Goal: Information Seeking & Learning: Learn about a topic

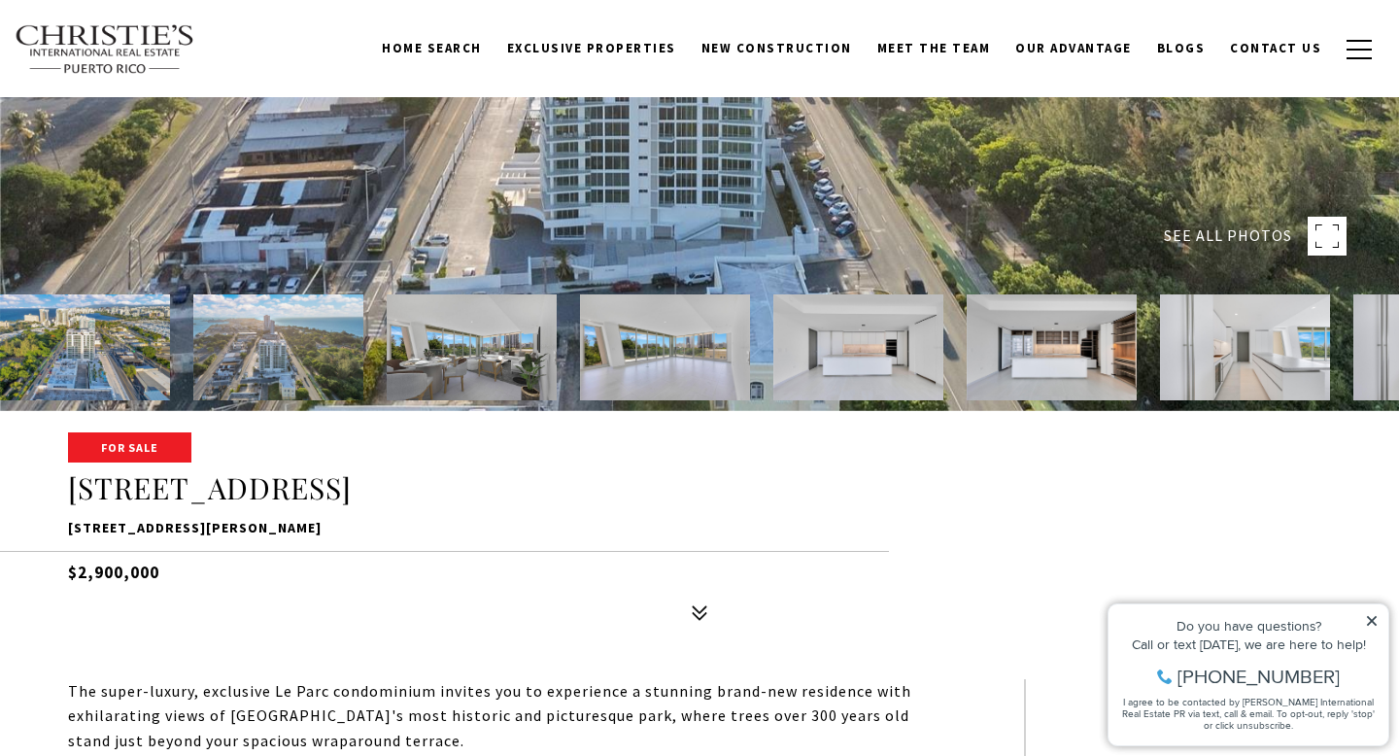
scroll to position [324, 0]
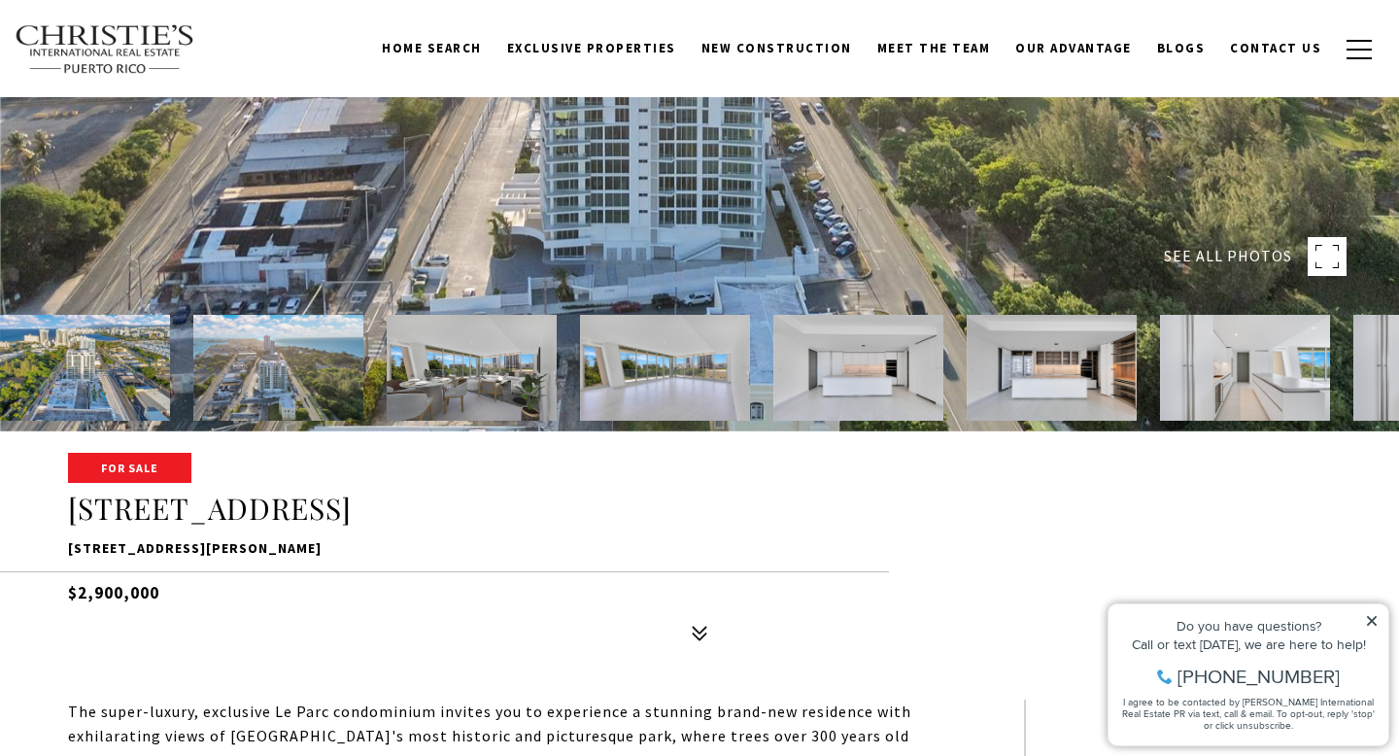
click at [649, 388] on img at bounding box center [665, 368] width 170 height 106
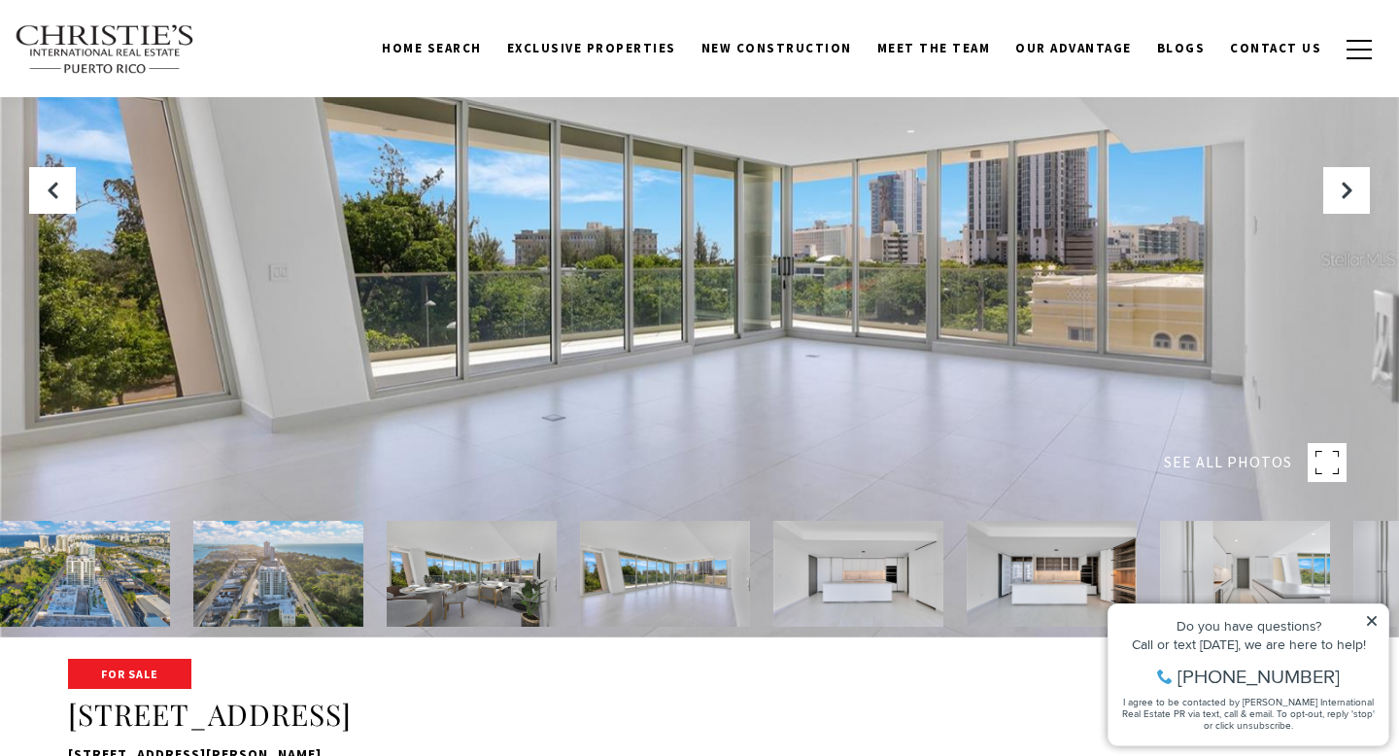
scroll to position [152, 0]
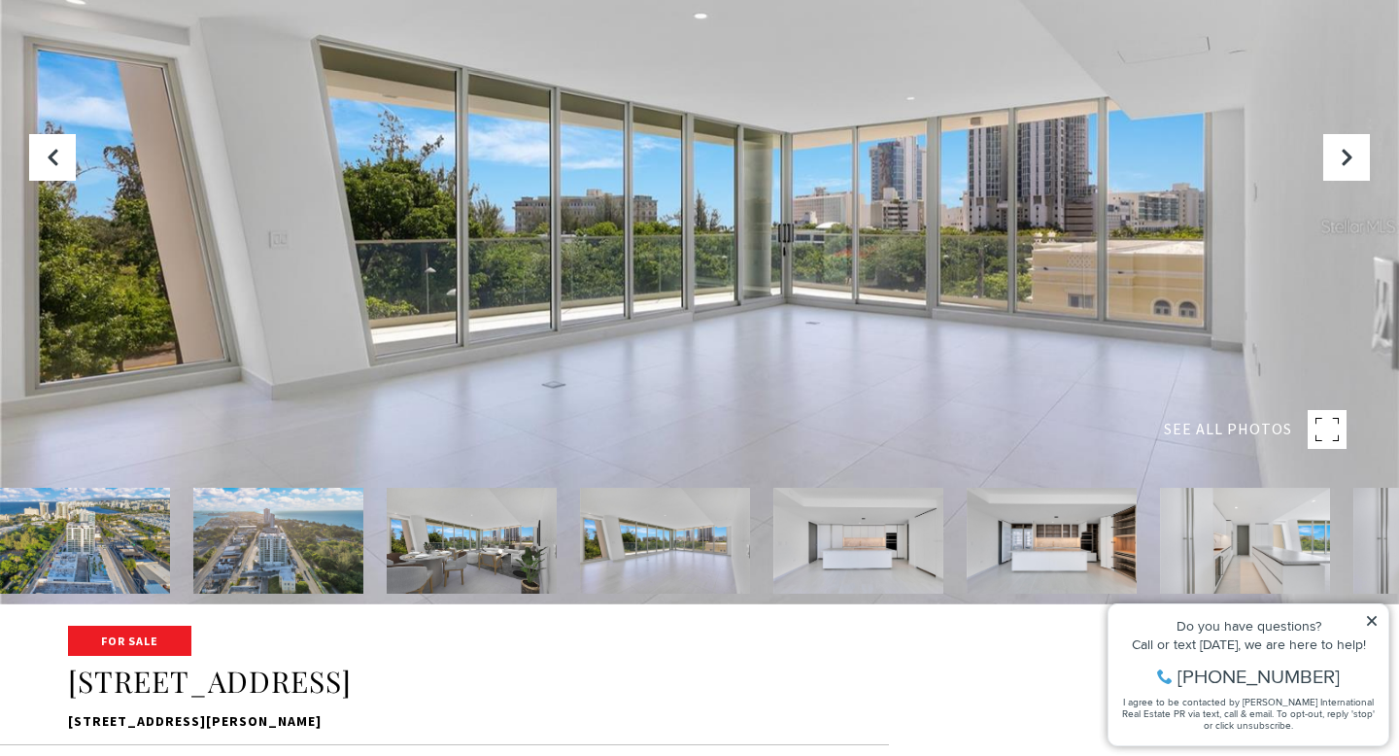
click at [506, 527] on img at bounding box center [472, 541] width 170 height 106
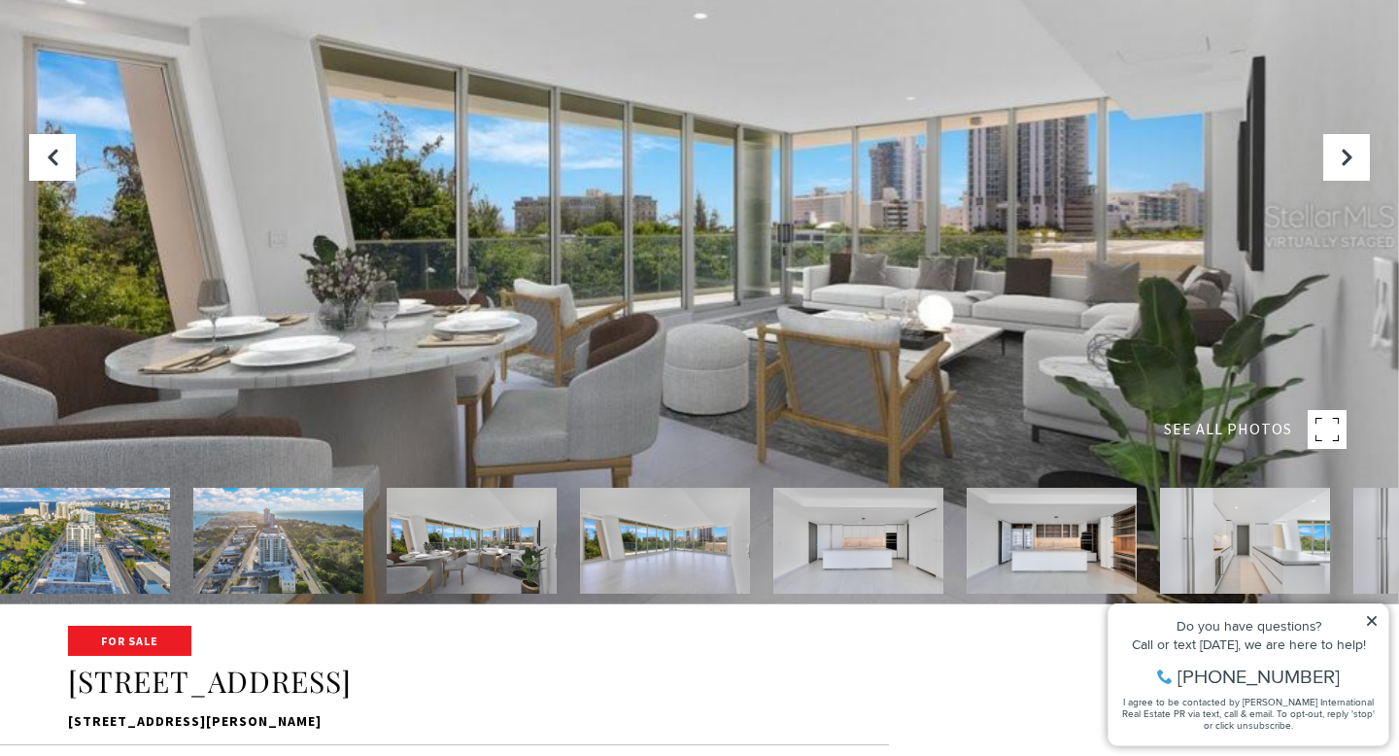
click at [1083, 539] on img at bounding box center [1051, 541] width 170 height 106
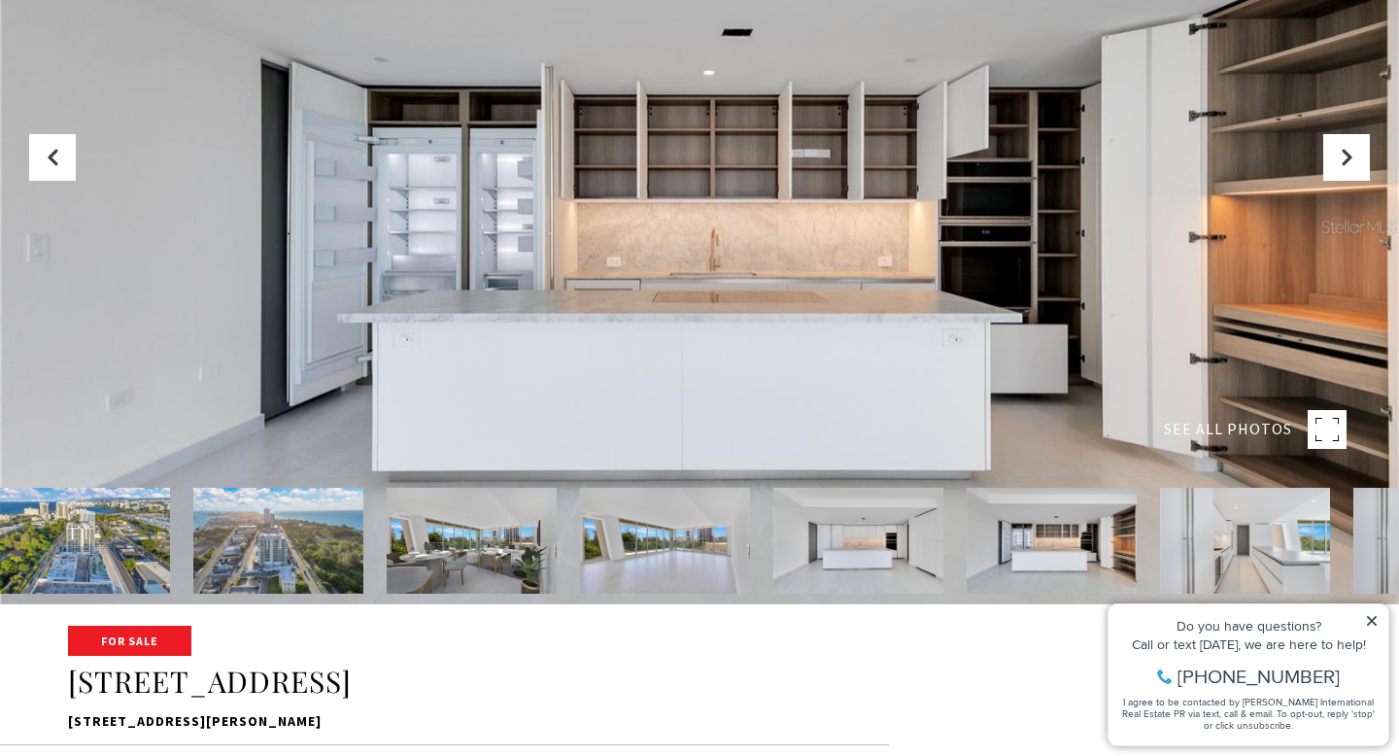
click at [1253, 530] on img at bounding box center [1245, 541] width 170 height 106
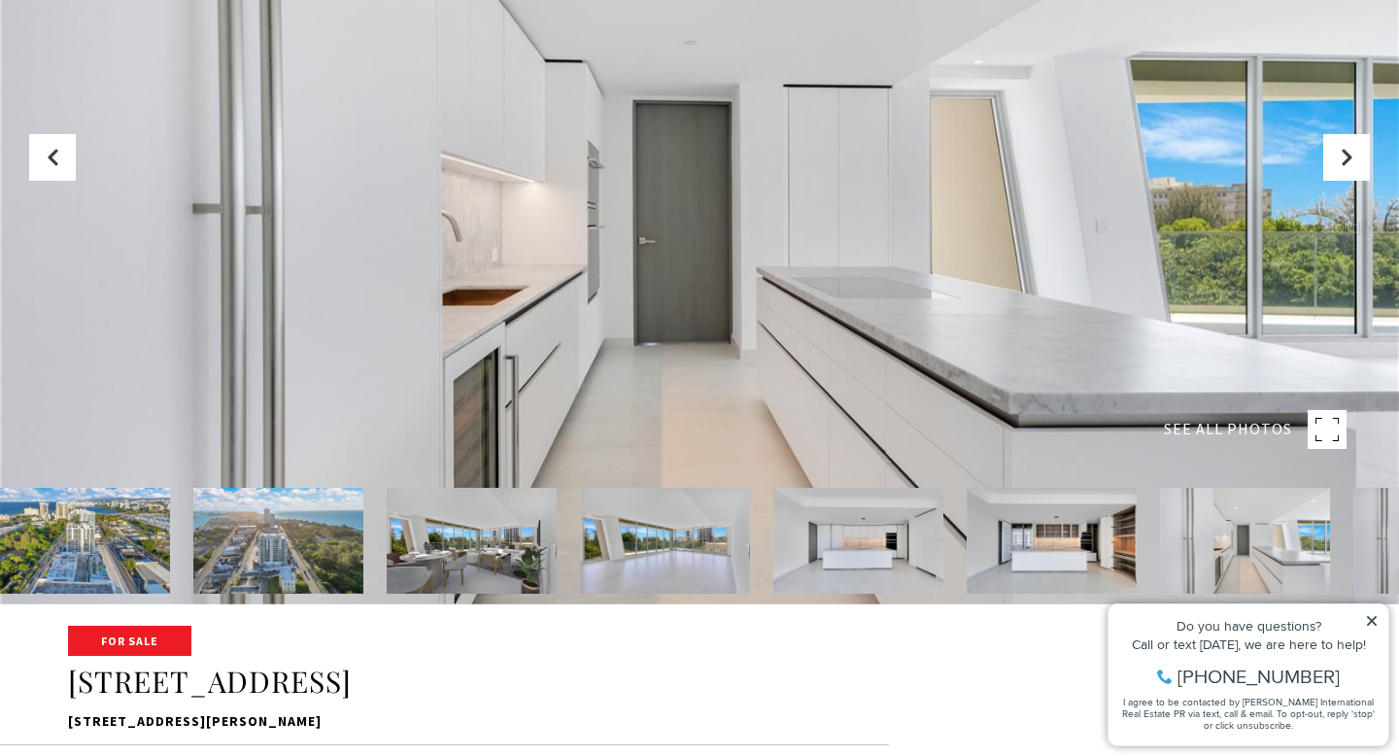
click at [1309, 531] on img at bounding box center [1245, 541] width 170 height 106
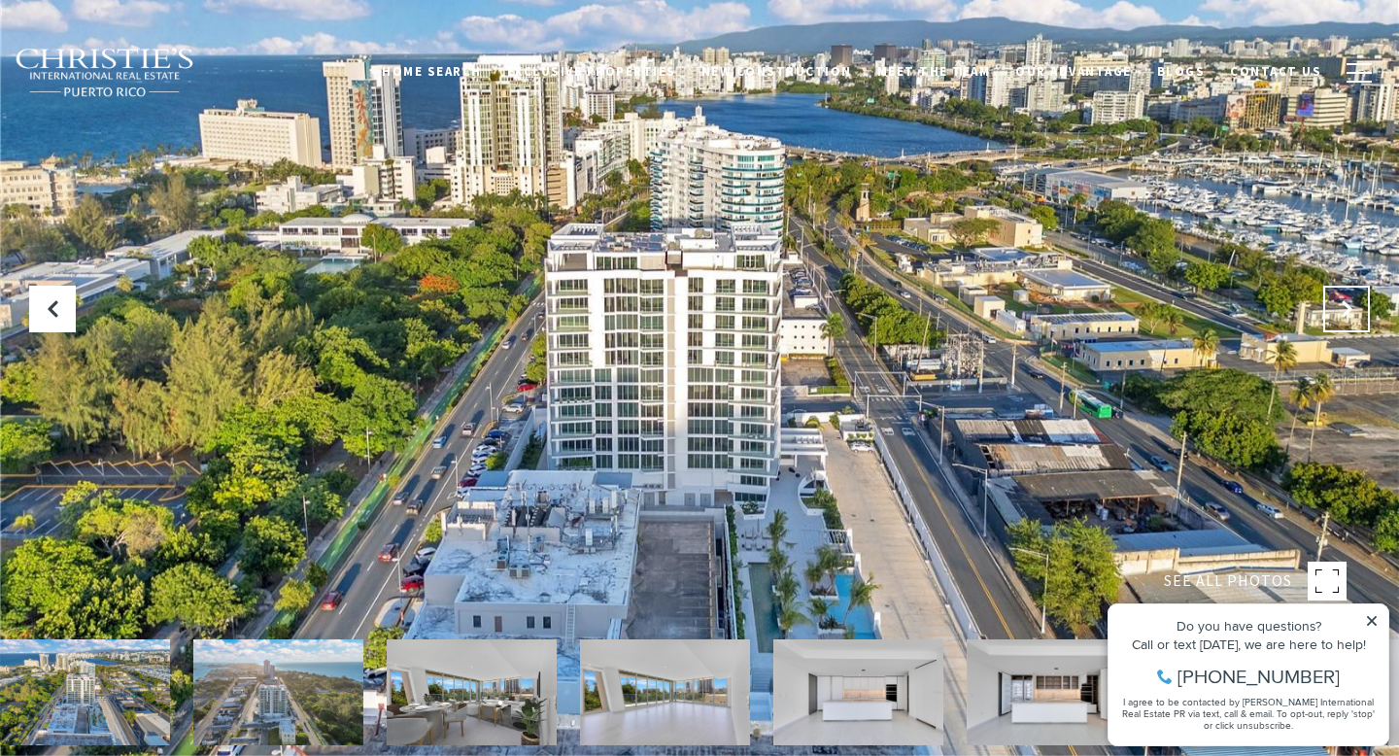
click at [1343, 310] on icon at bounding box center [1346, 308] width 19 height 19
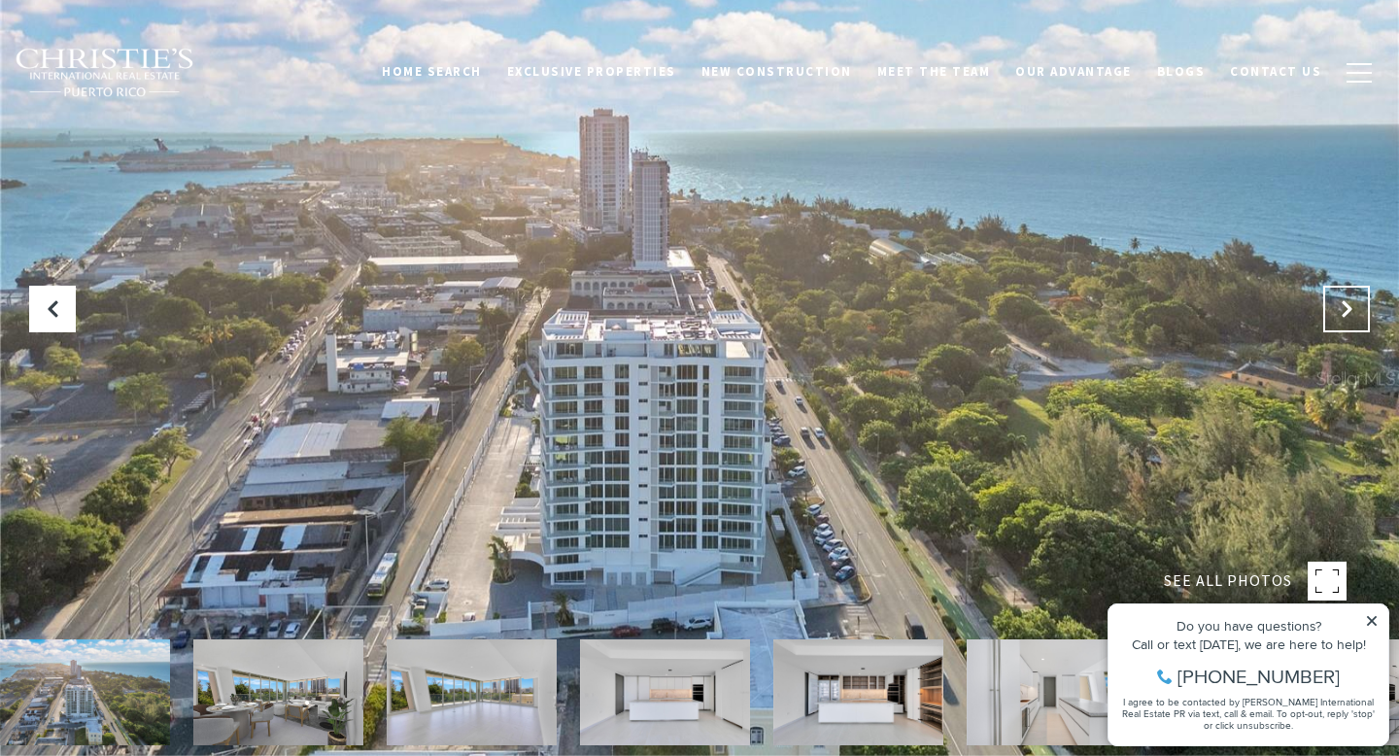
click at [1343, 310] on icon "Next Slide" at bounding box center [1346, 308] width 19 height 19
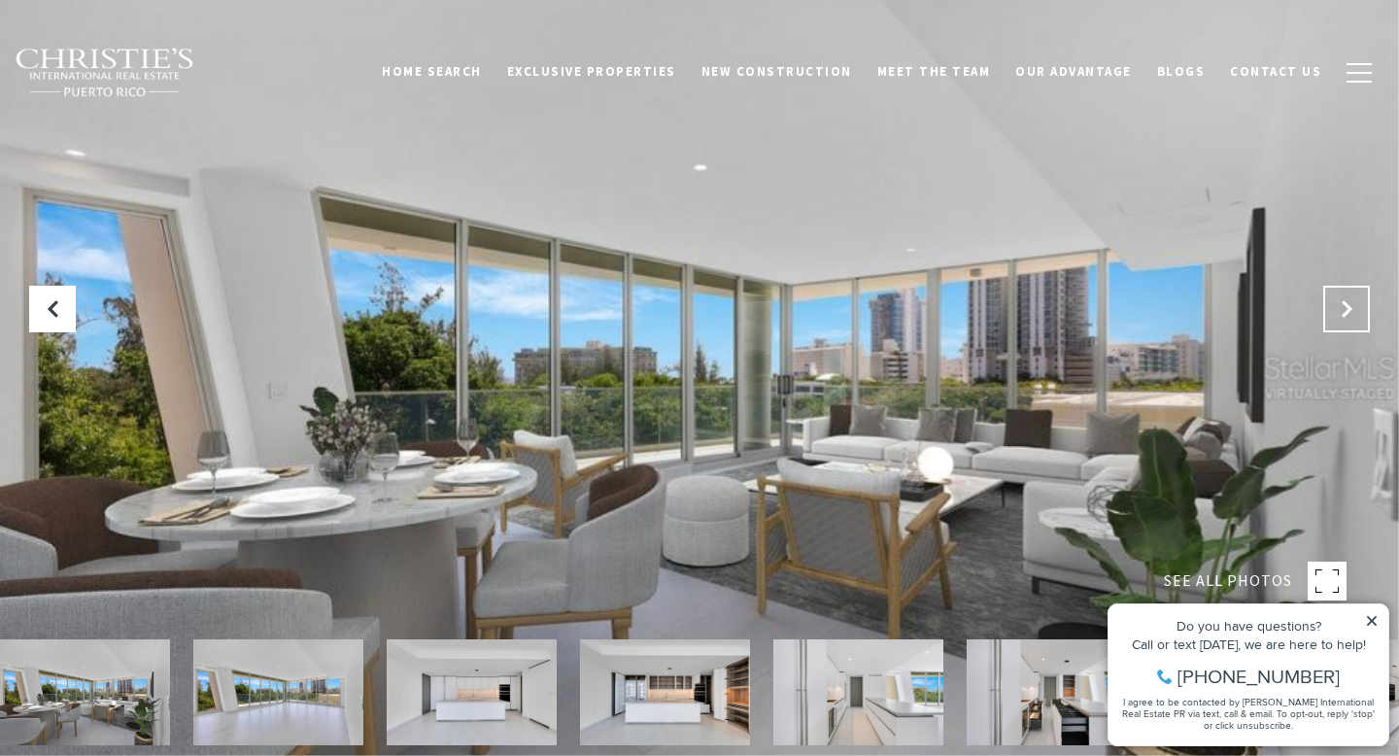
click at [1343, 310] on icon "Next Slide" at bounding box center [1346, 308] width 19 height 19
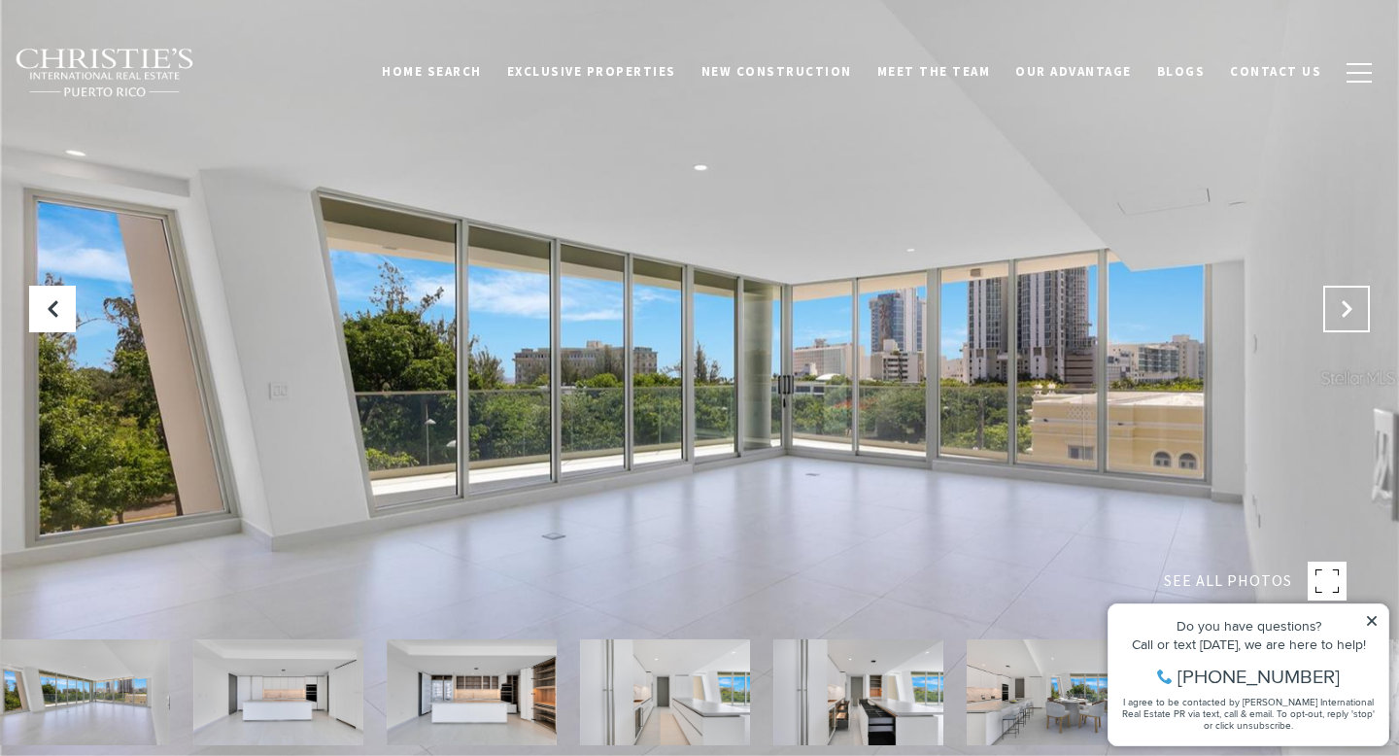
click at [1343, 310] on icon "Next Slide" at bounding box center [1346, 308] width 19 height 19
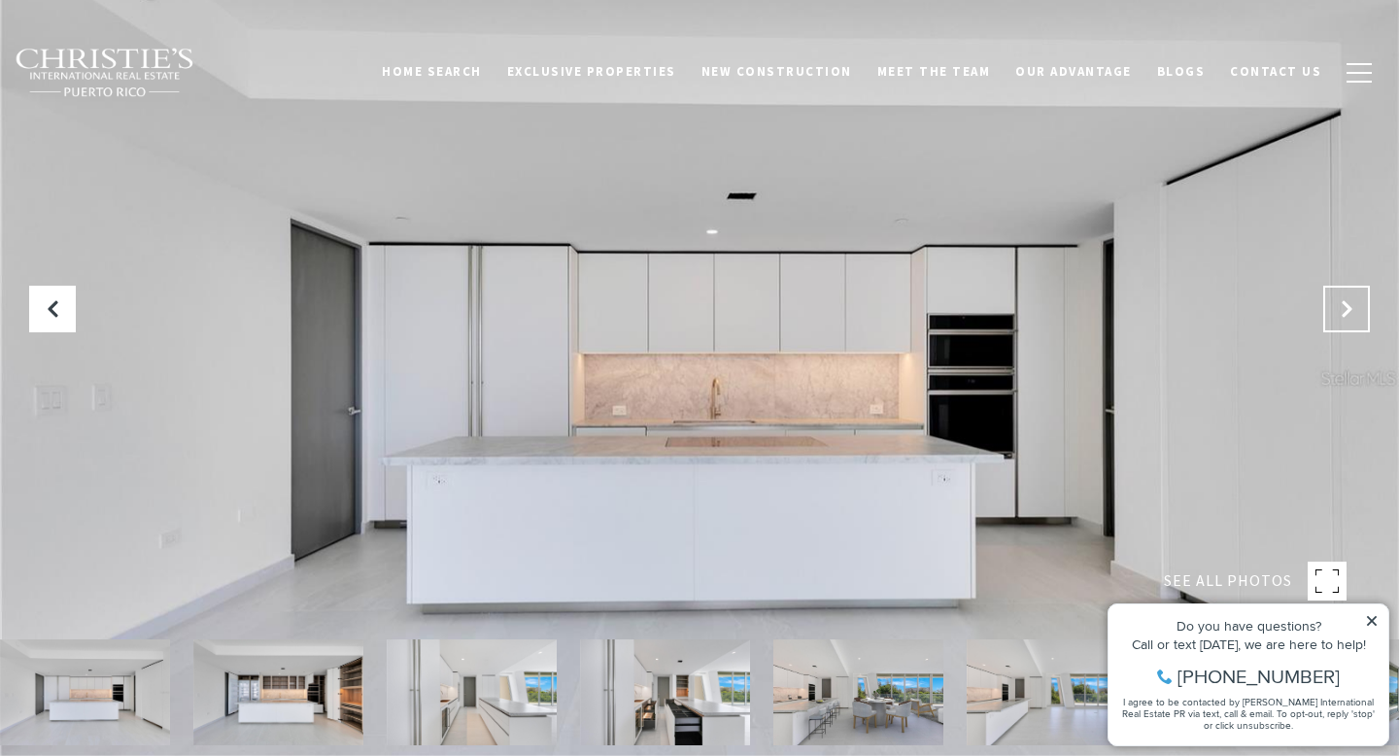
click at [1343, 310] on icon "Next Slide" at bounding box center [1346, 308] width 19 height 19
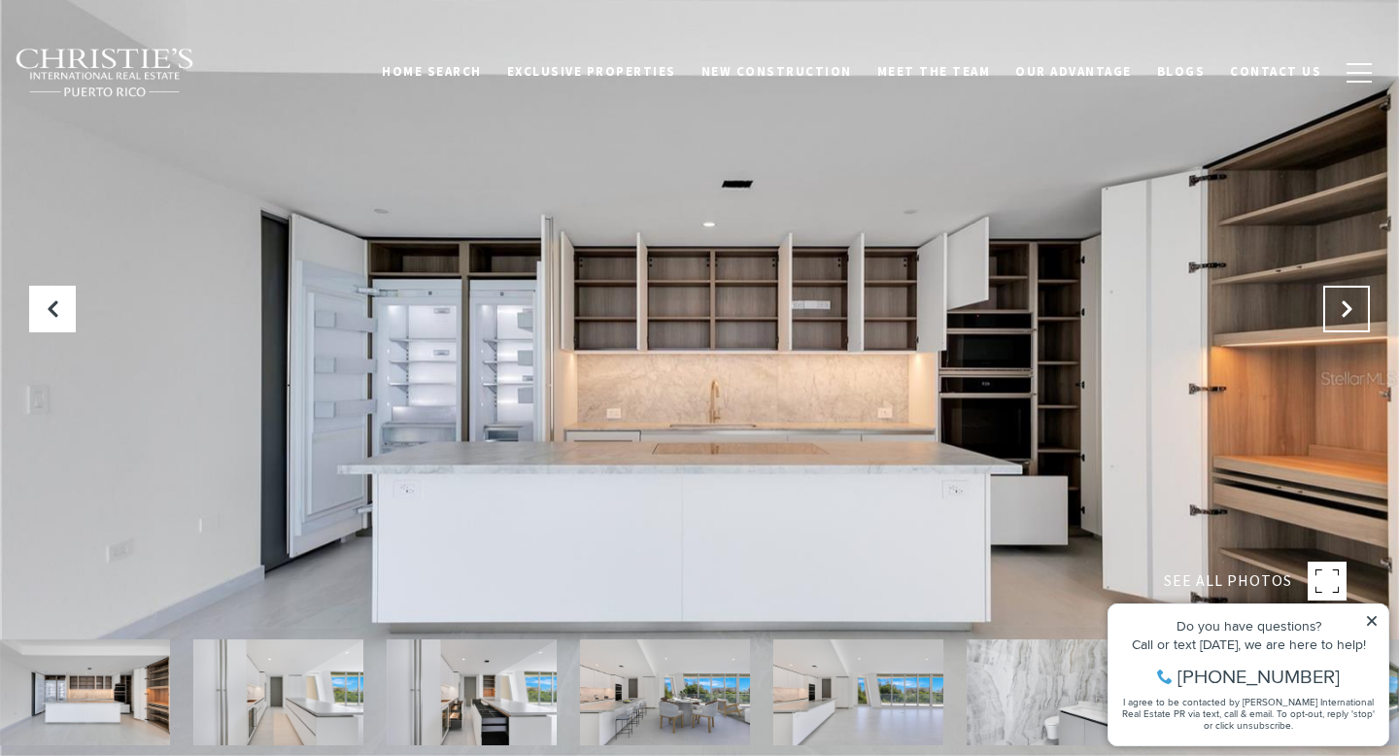
click at [1343, 310] on icon "Next Slide" at bounding box center [1346, 308] width 19 height 19
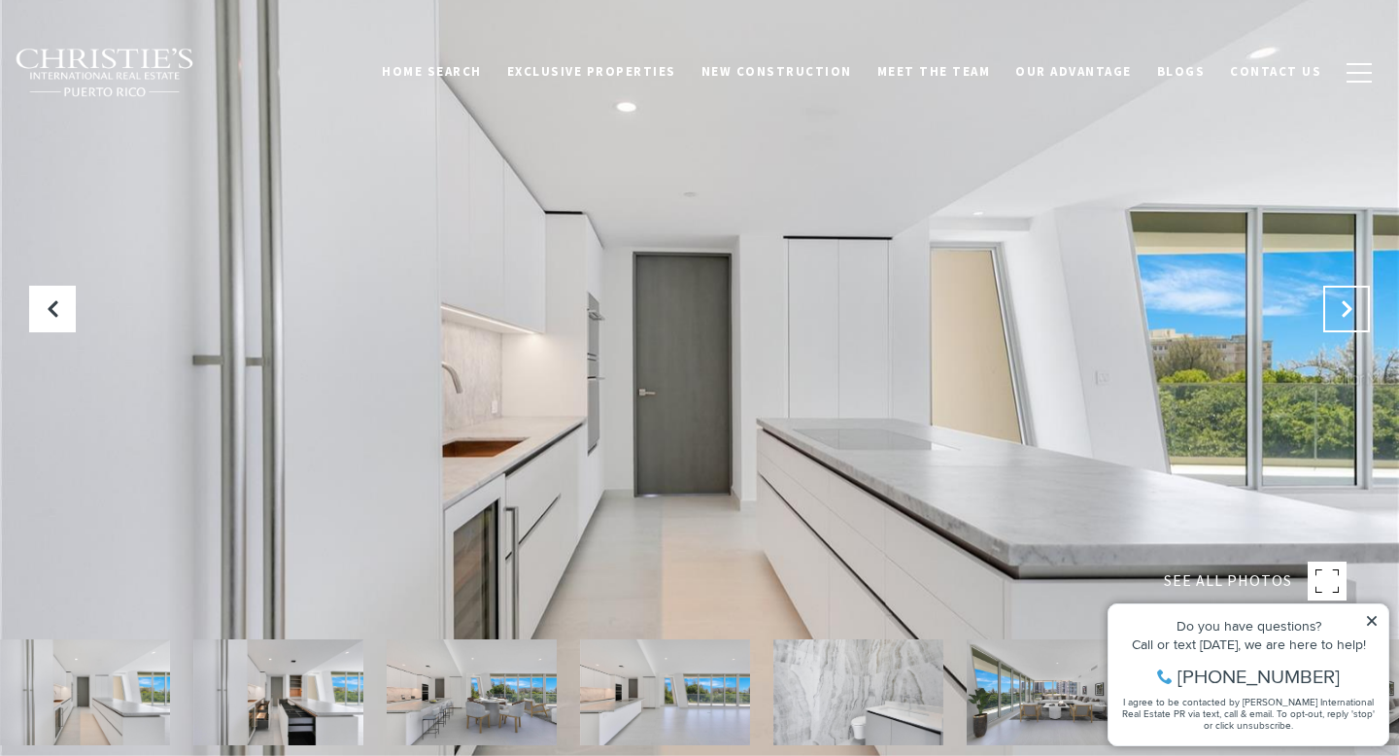
click at [1343, 310] on icon "Next Slide" at bounding box center [1346, 308] width 19 height 19
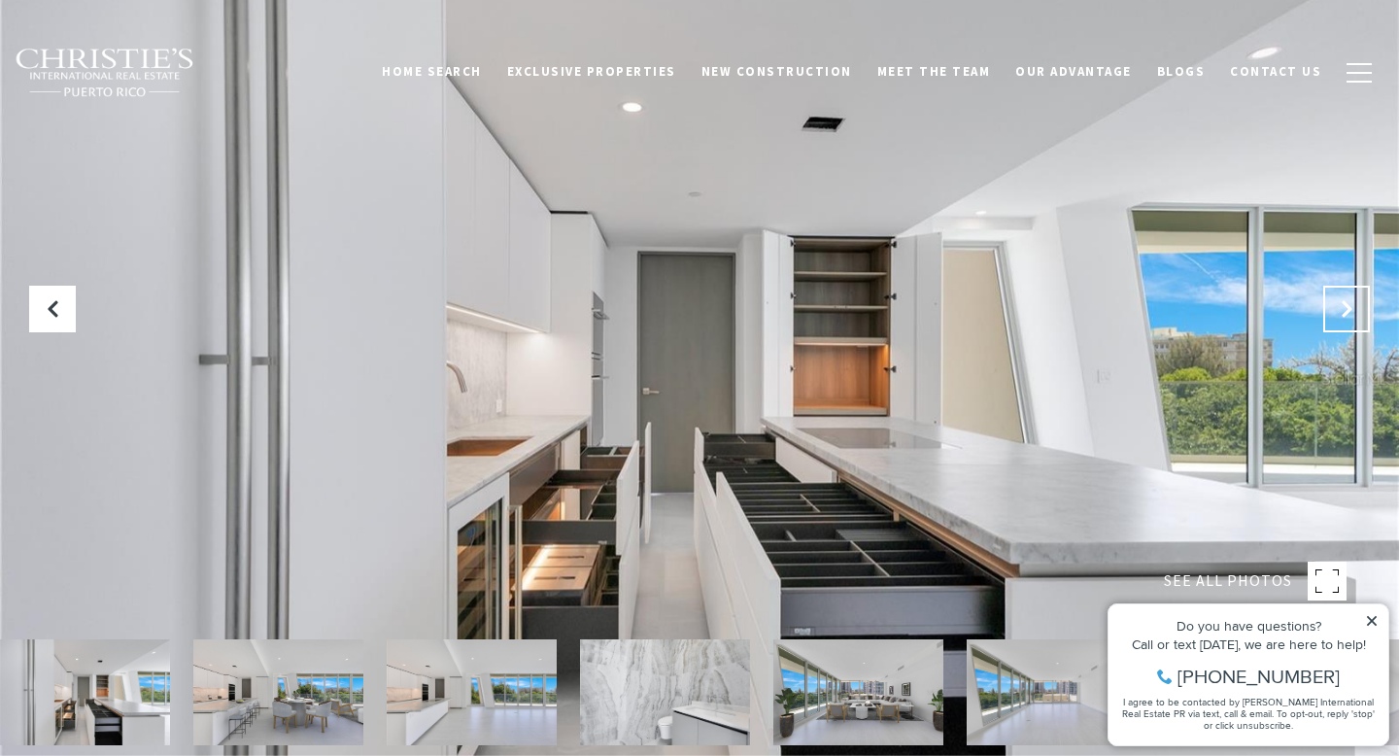
click at [1343, 310] on icon "Next Slide" at bounding box center [1346, 308] width 19 height 19
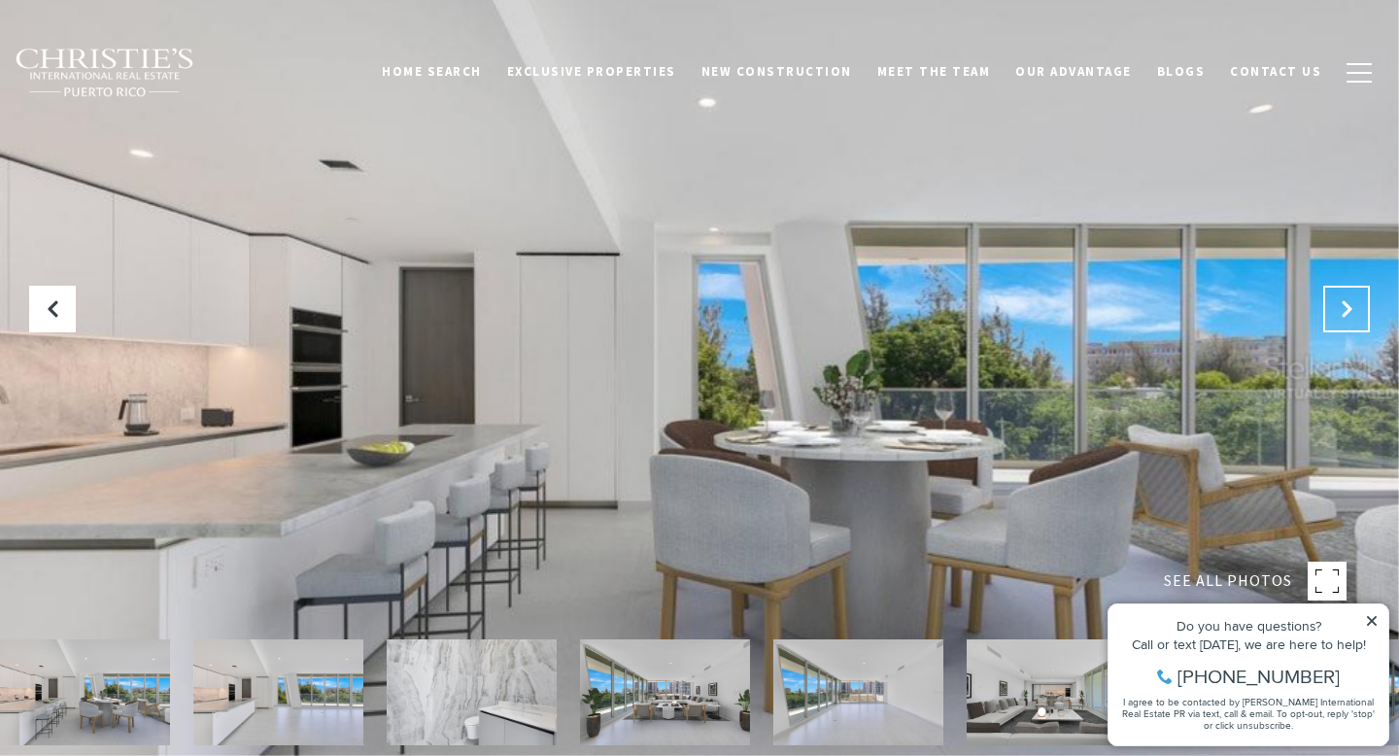
click at [1343, 310] on icon "Next Slide" at bounding box center [1346, 308] width 19 height 19
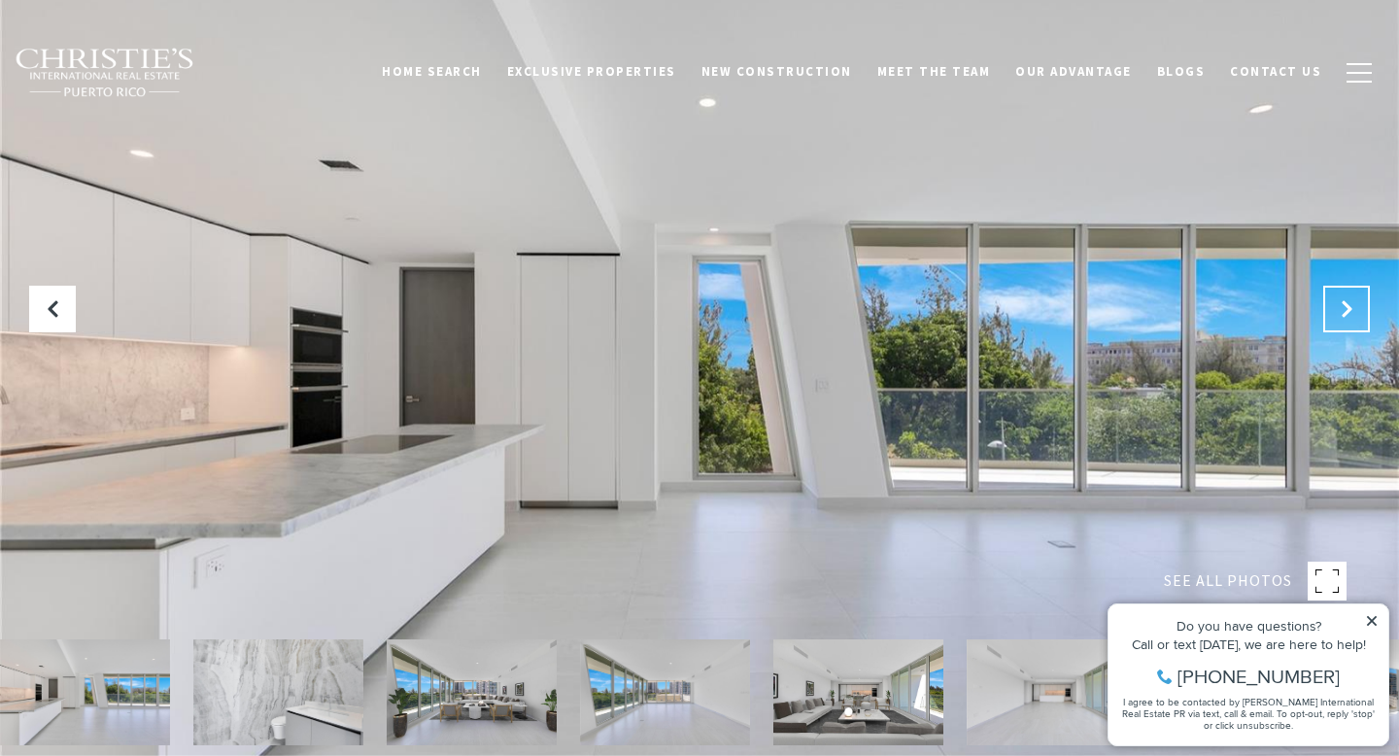
click at [1343, 310] on icon "Next Slide" at bounding box center [1346, 308] width 19 height 19
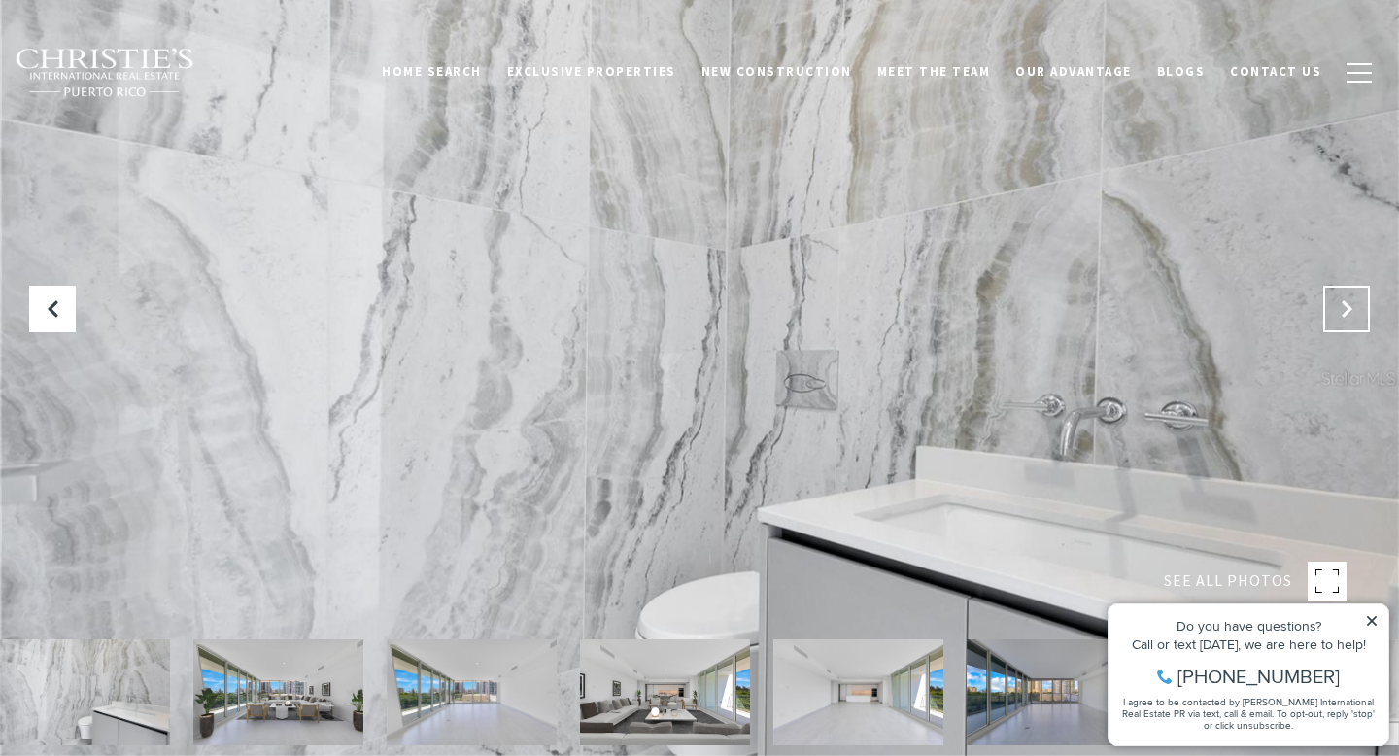
click at [1343, 310] on icon "Next Slide" at bounding box center [1346, 308] width 19 height 19
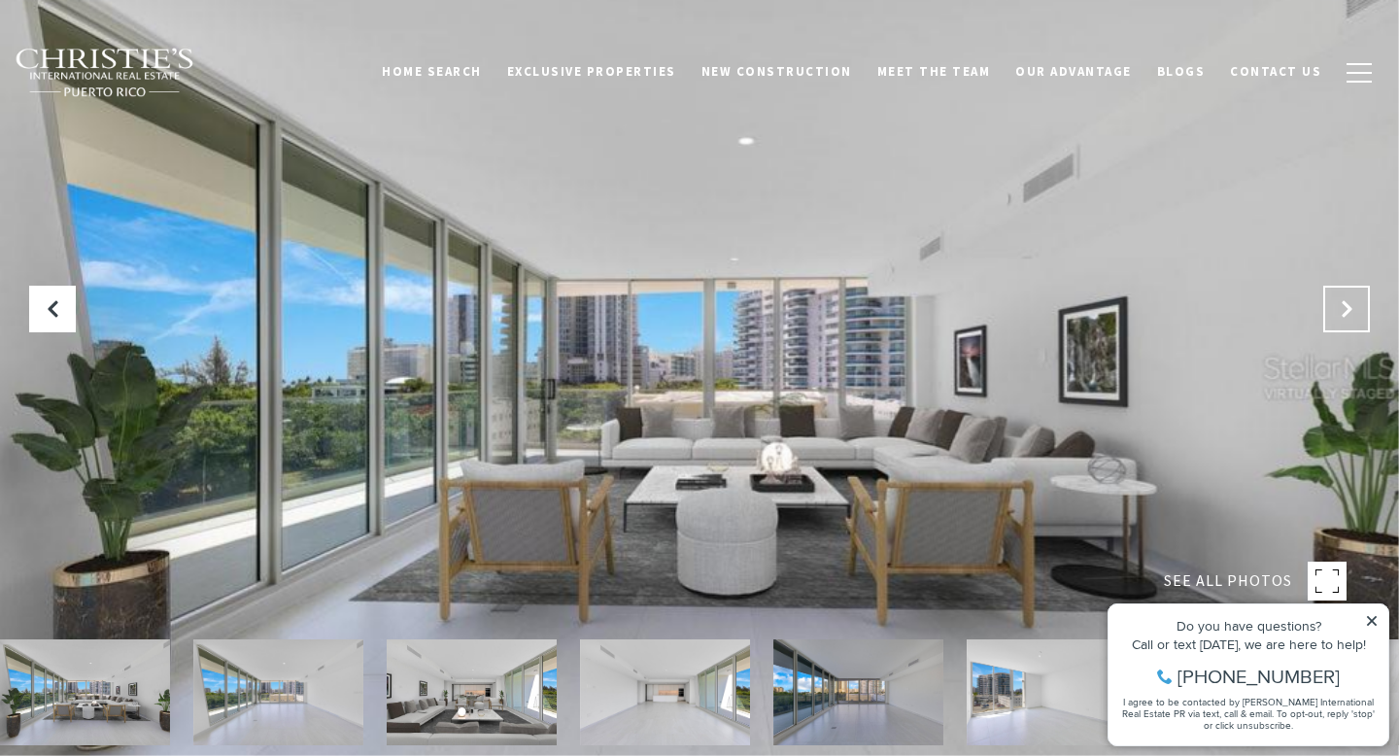
click at [1343, 311] on icon "Next Slide" at bounding box center [1346, 308] width 19 height 19
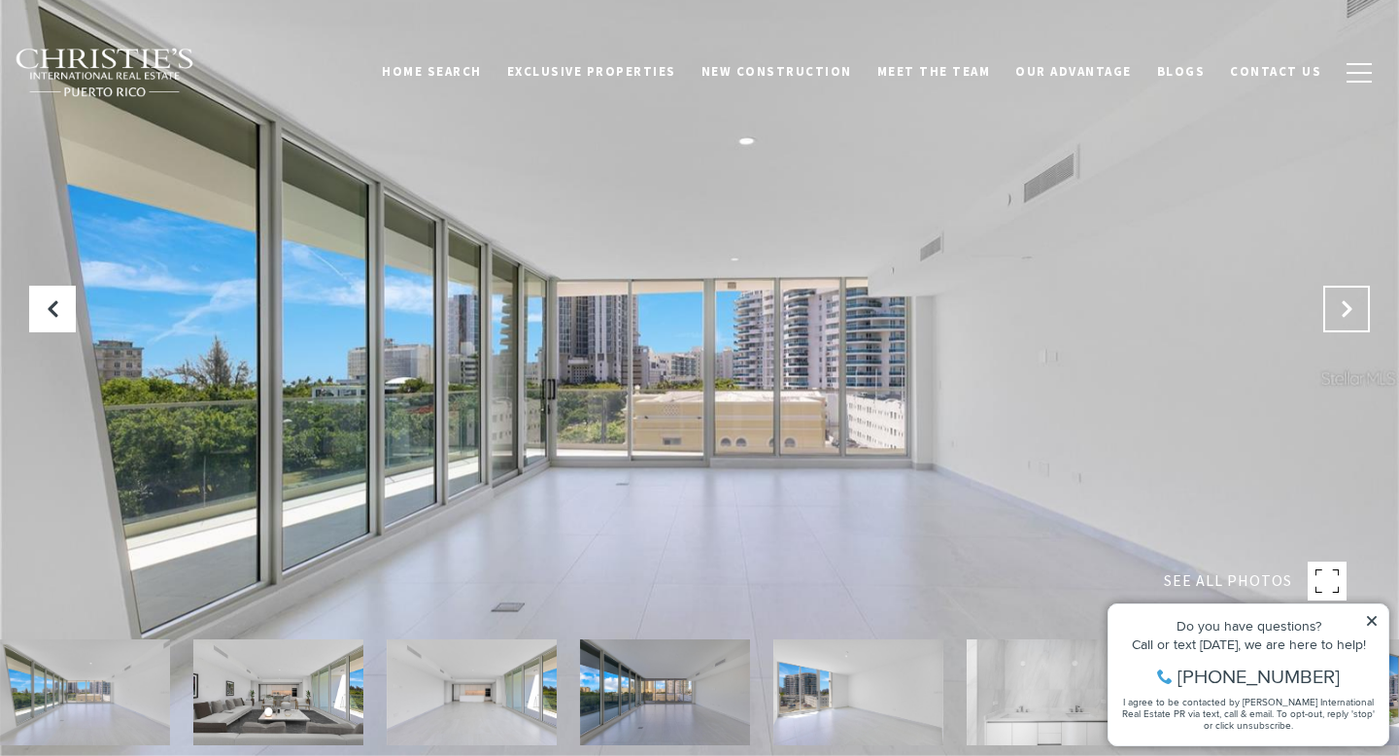
click at [1343, 311] on icon "Next Slide" at bounding box center [1346, 308] width 19 height 19
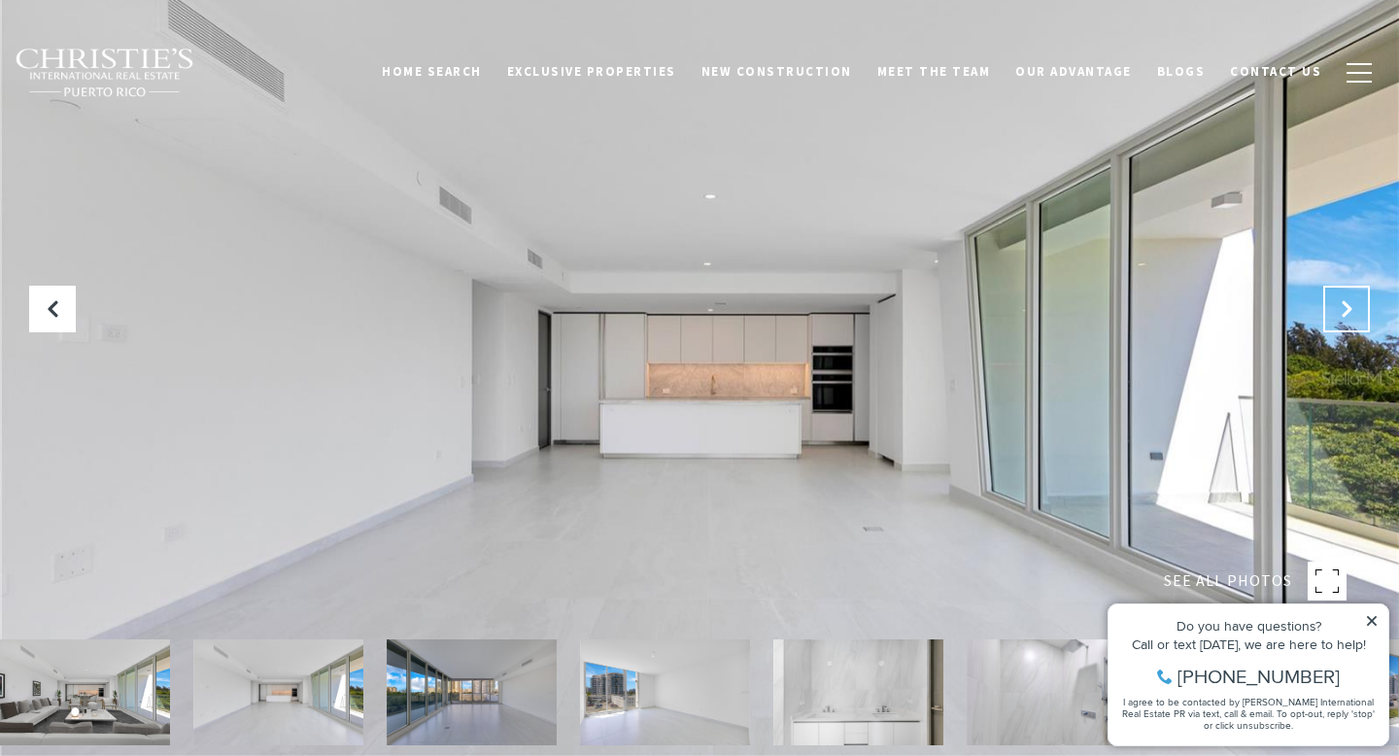
click at [1344, 325] on button "Next Slide" at bounding box center [1346, 309] width 47 height 47
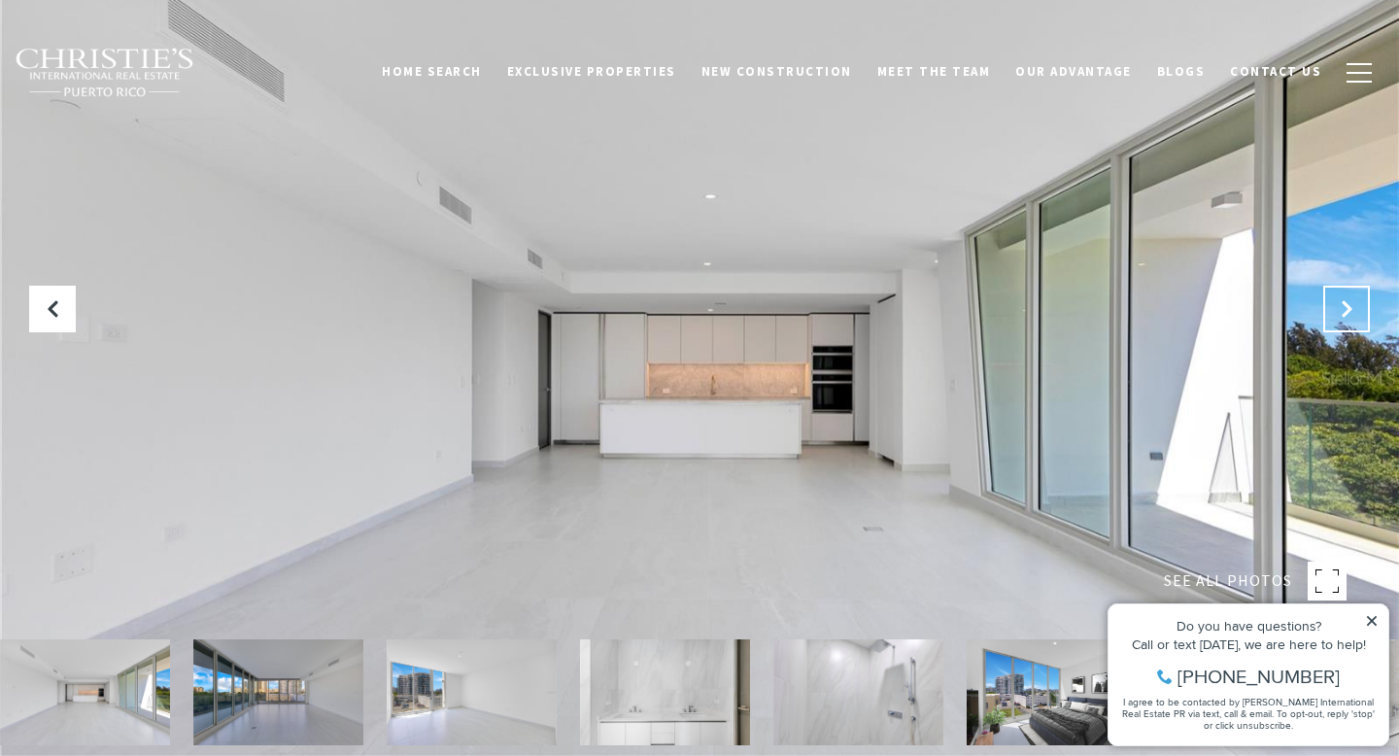
click at [1344, 325] on button "Next Slide" at bounding box center [1346, 309] width 47 height 47
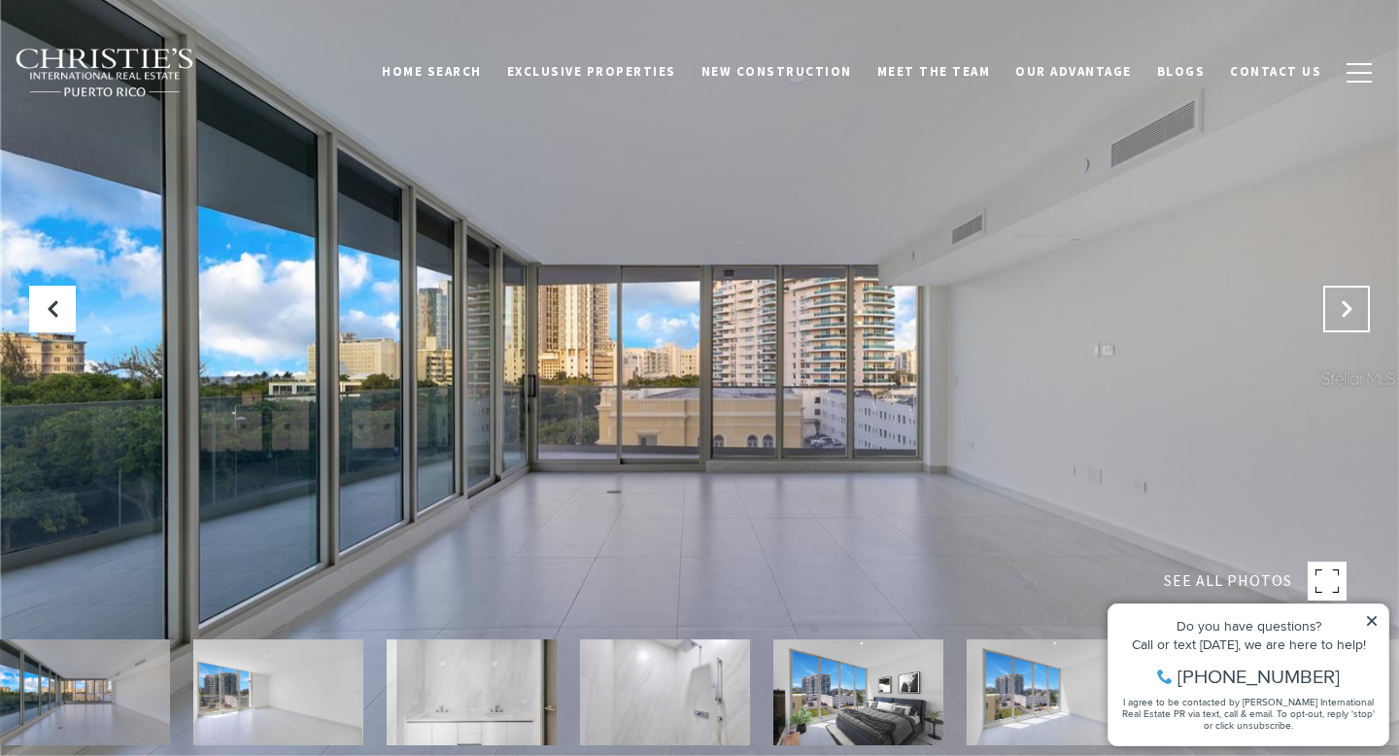
click at [1344, 325] on button "Next Slide" at bounding box center [1346, 309] width 47 height 47
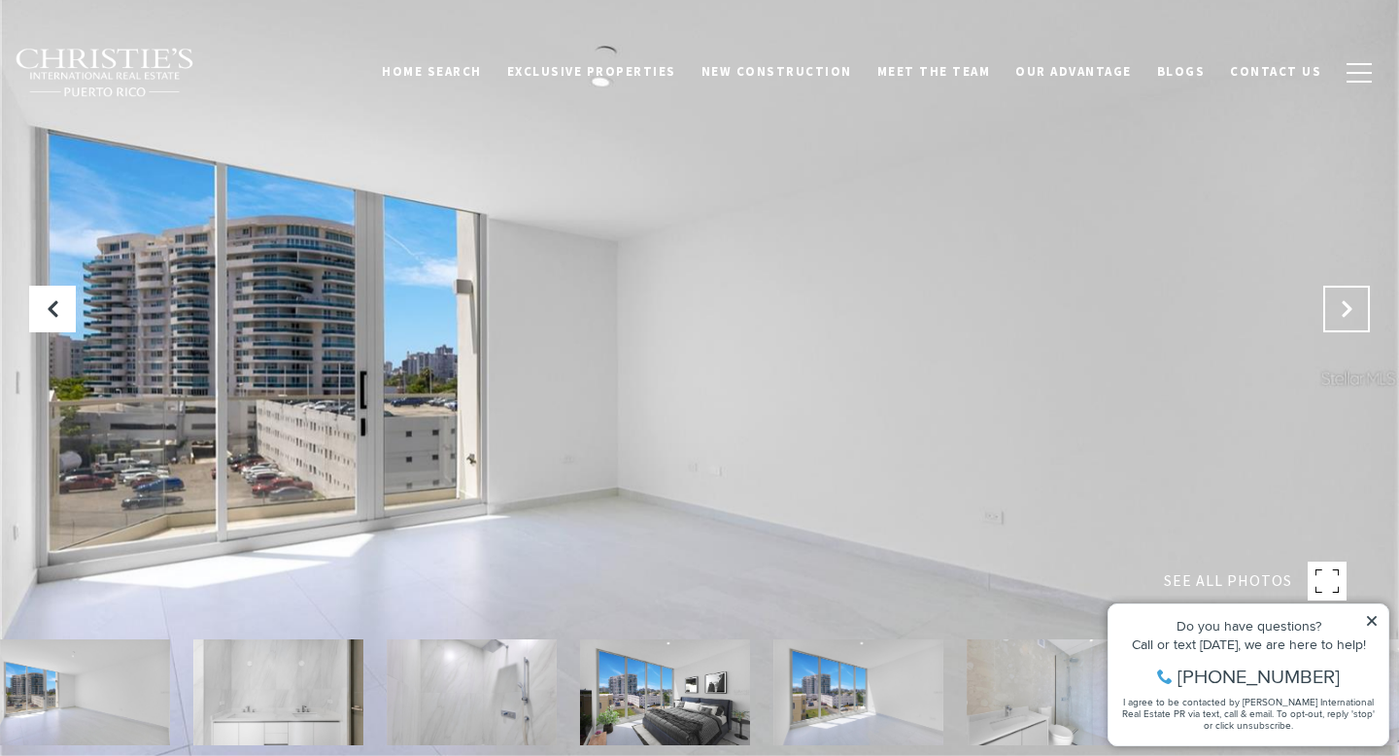
click at [1344, 325] on button "Next Slide" at bounding box center [1346, 309] width 47 height 47
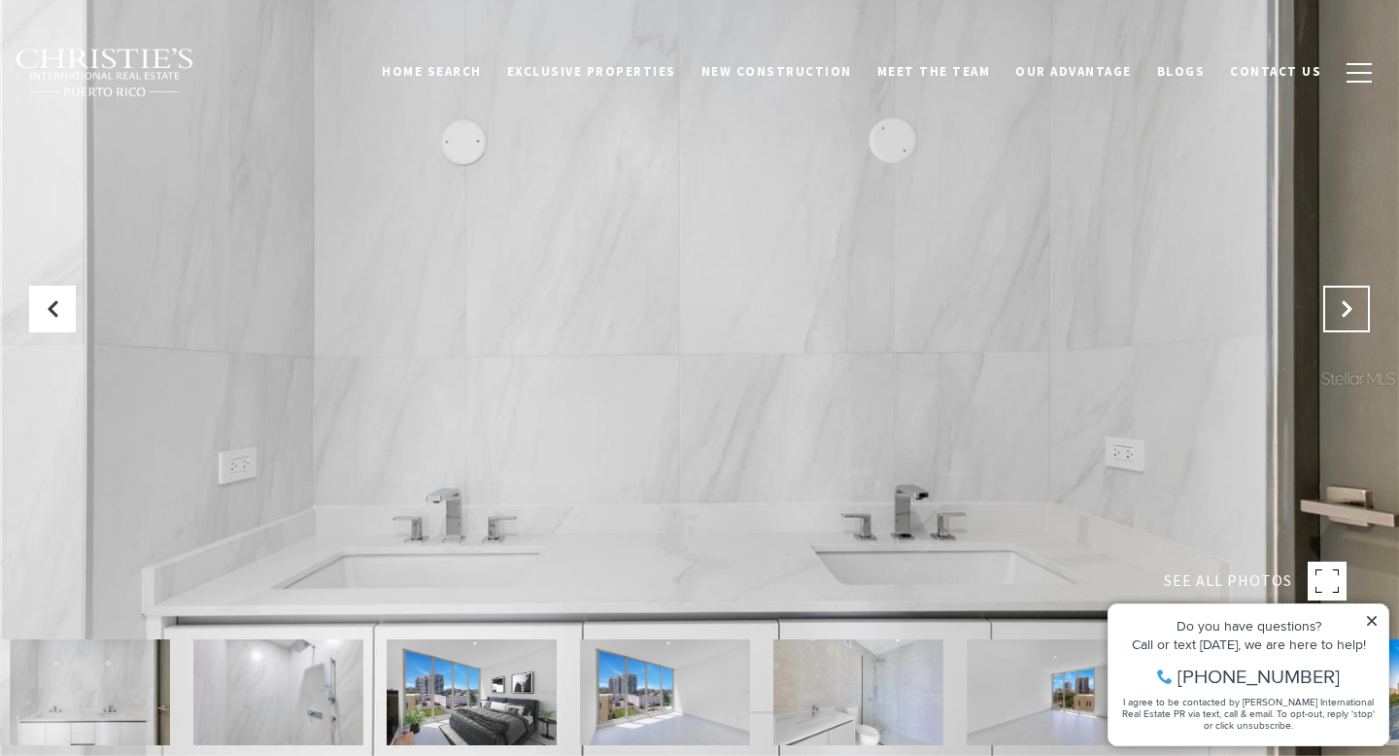
click at [1344, 325] on button "Next Slide" at bounding box center [1346, 309] width 47 height 47
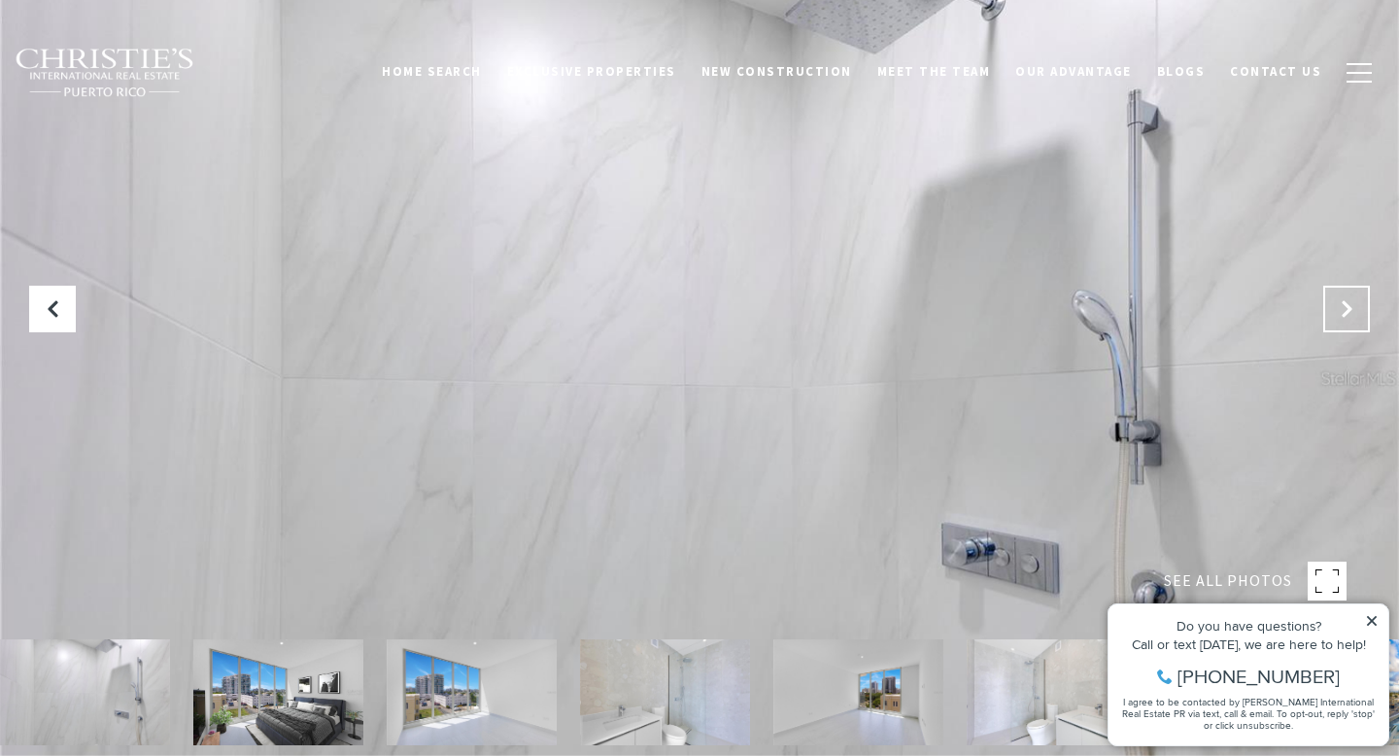
click at [1344, 325] on button "Next Slide" at bounding box center [1346, 309] width 47 height 47
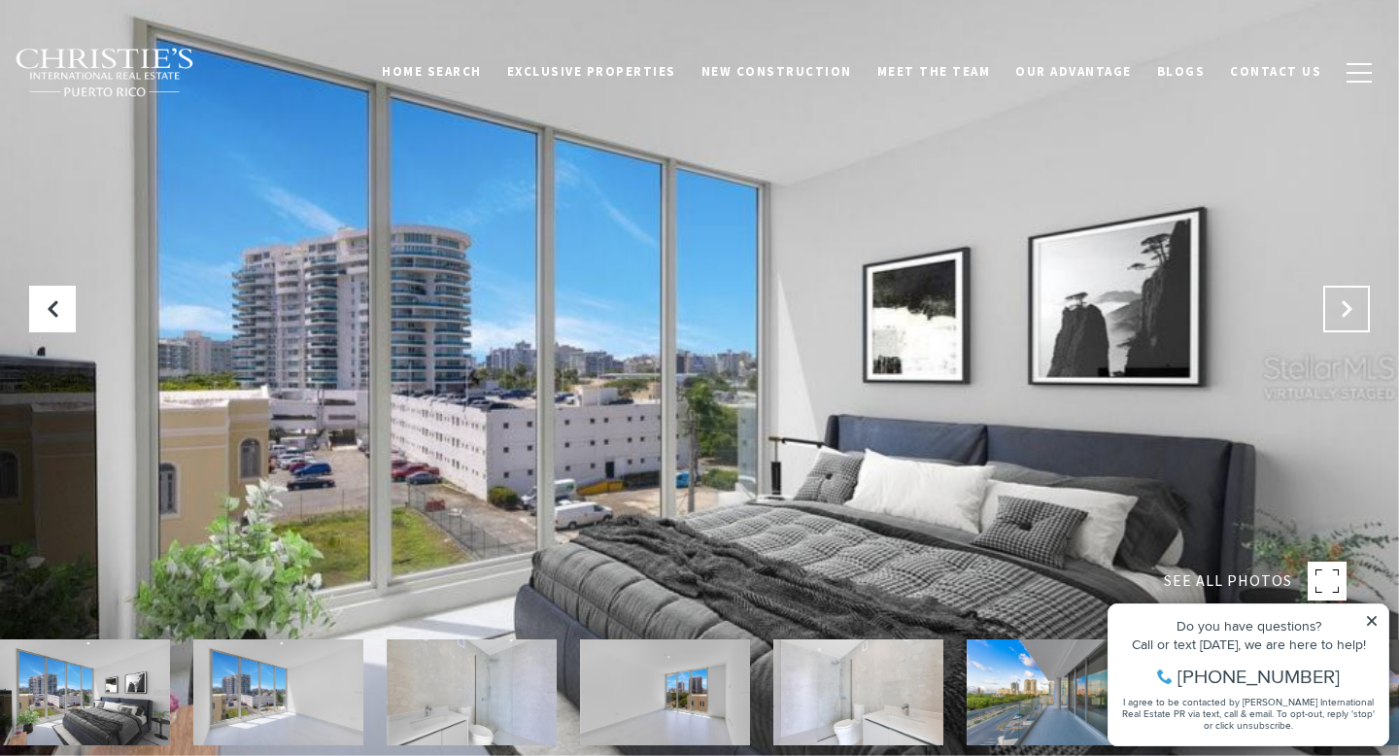
click at [1344, 325] on button "Next Slide" at bounding box center [1346, 309] width 47 height 47
